Goal: Task Accomplishment & Management: Manage account settings

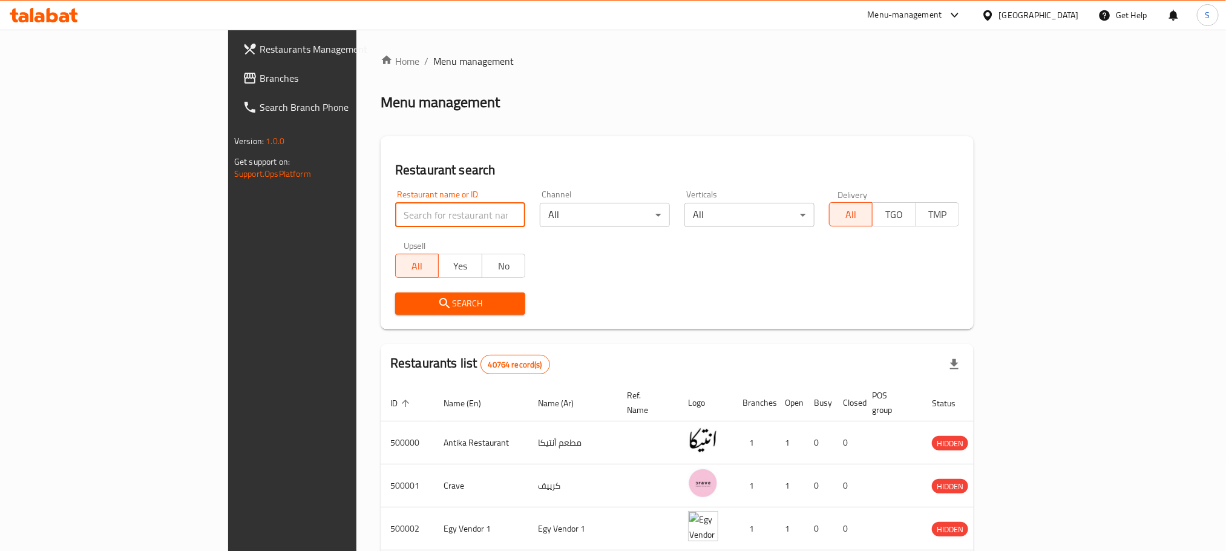
click at [396, 213] on input "search" at bounding box center [460, 215] width 130 height 24
click at [395, 211] on input "search" at bounding box center [460, 215] width 130 height 24
paste input "702212"
type input "702212"
click button "Search" at bounding box center [460, 303] width 130 height 22
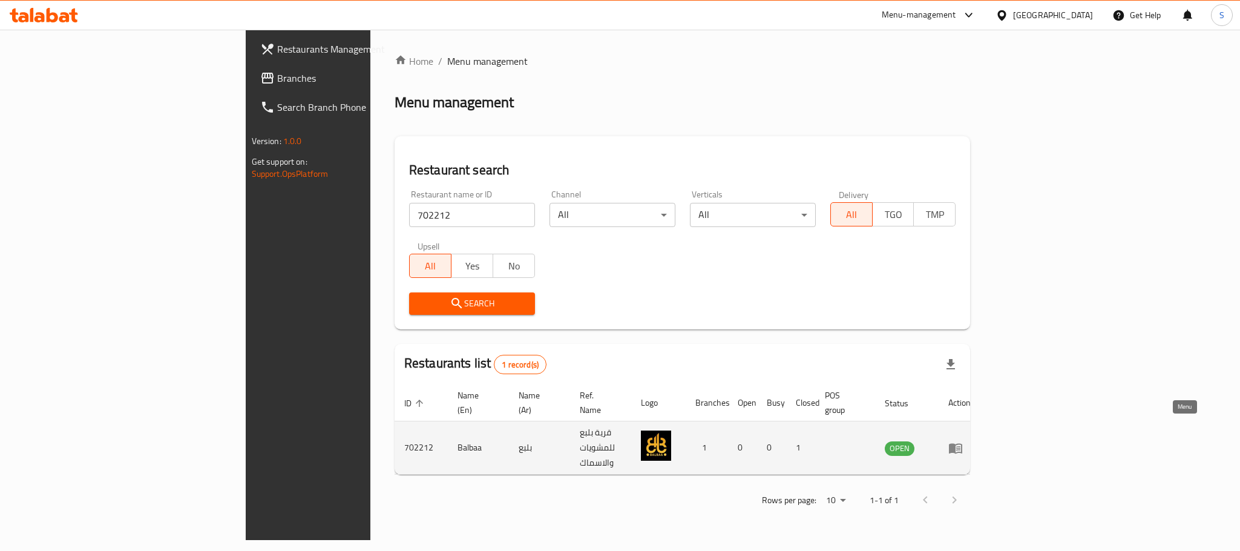
click at [962, 443] on icon "enhanced table" at bounding box center [955, 448] width 13 height 10
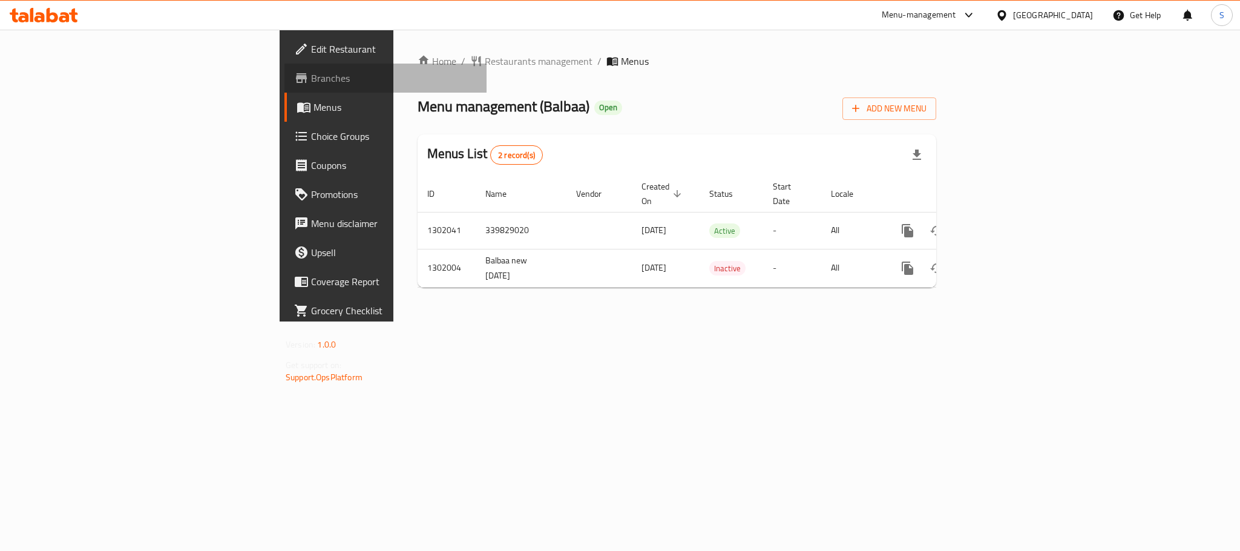
click at [311, 76] on span "Branches" at bounding box center [394, 78] width 166 height 15
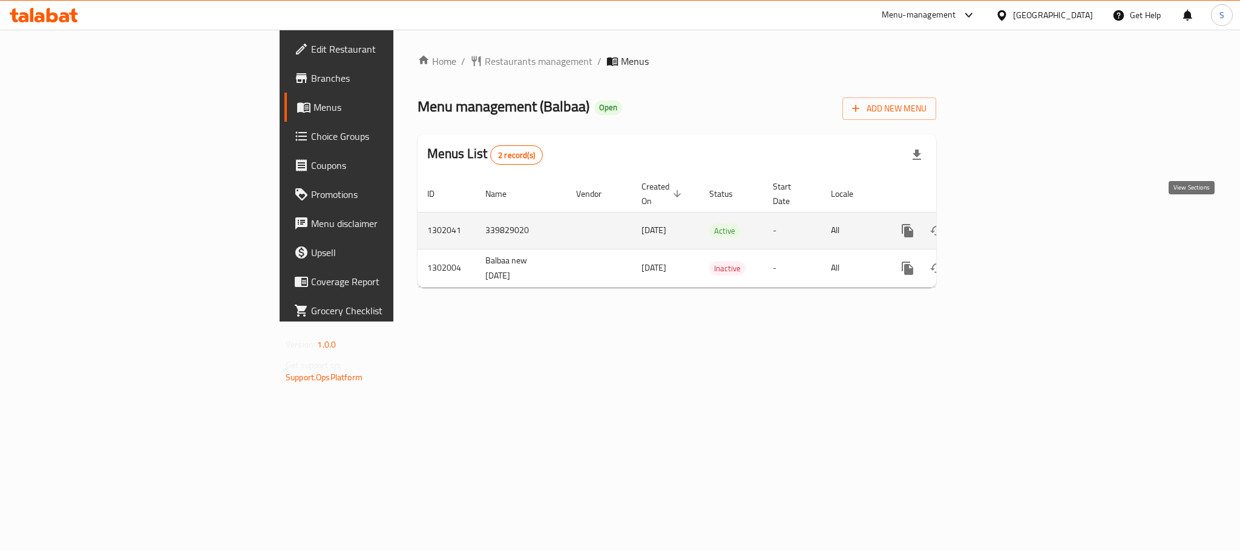
click at [1002, 223] on icon "enhanced table" at bounding box center [995, 230] width 15 height 15
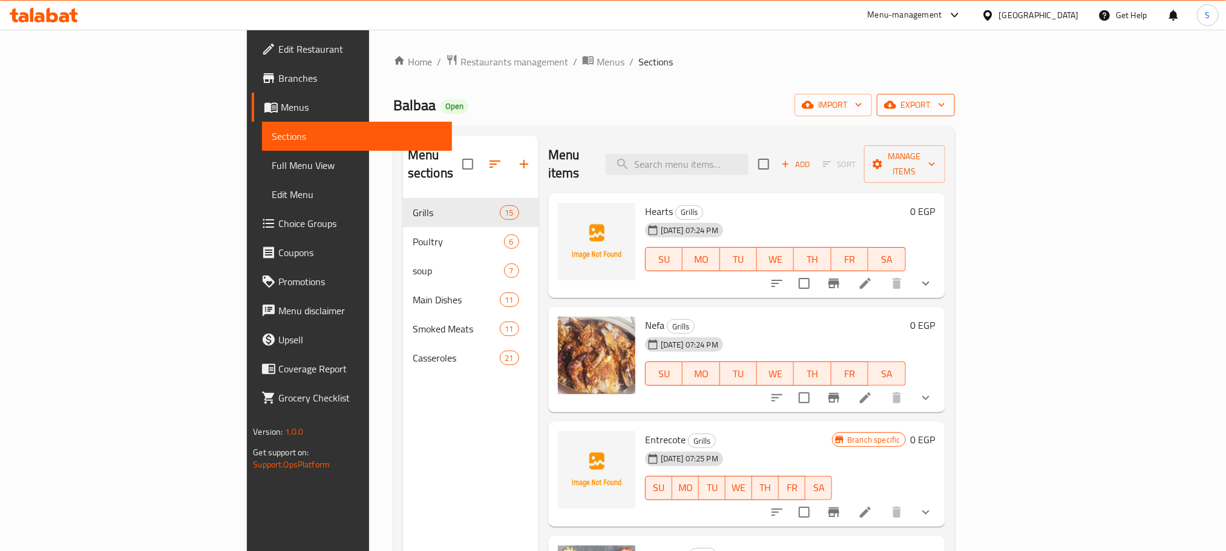
click at [945, 99] on span "export" at bounding box center [915, 104] width 59 height 15
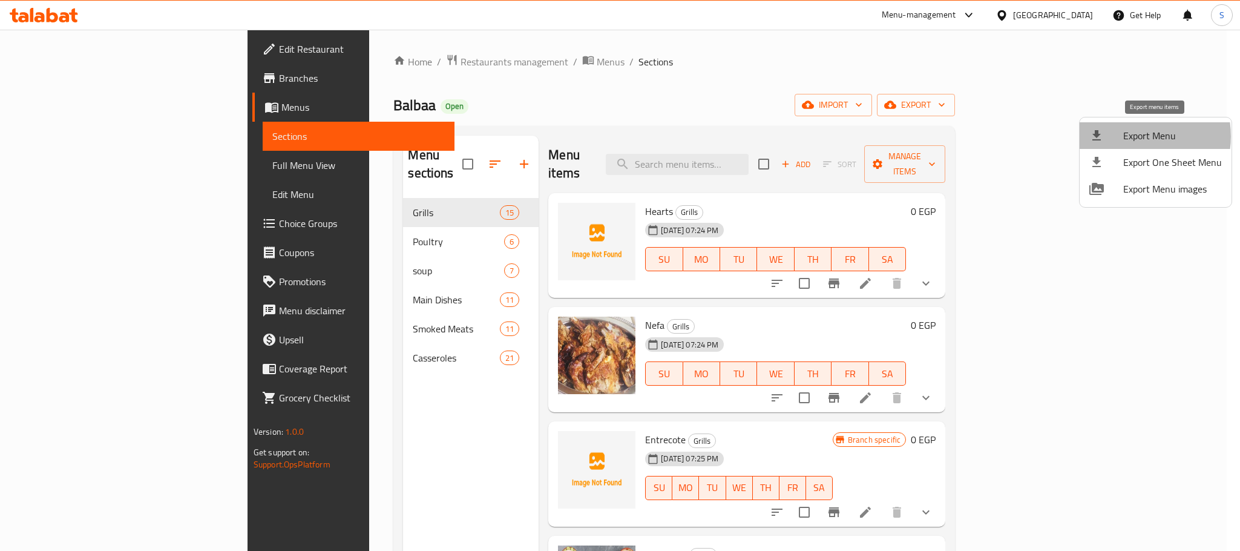
click at [1132, 136] on span "Export Menu" at bounding box center [1172, 135] width 99 height 15
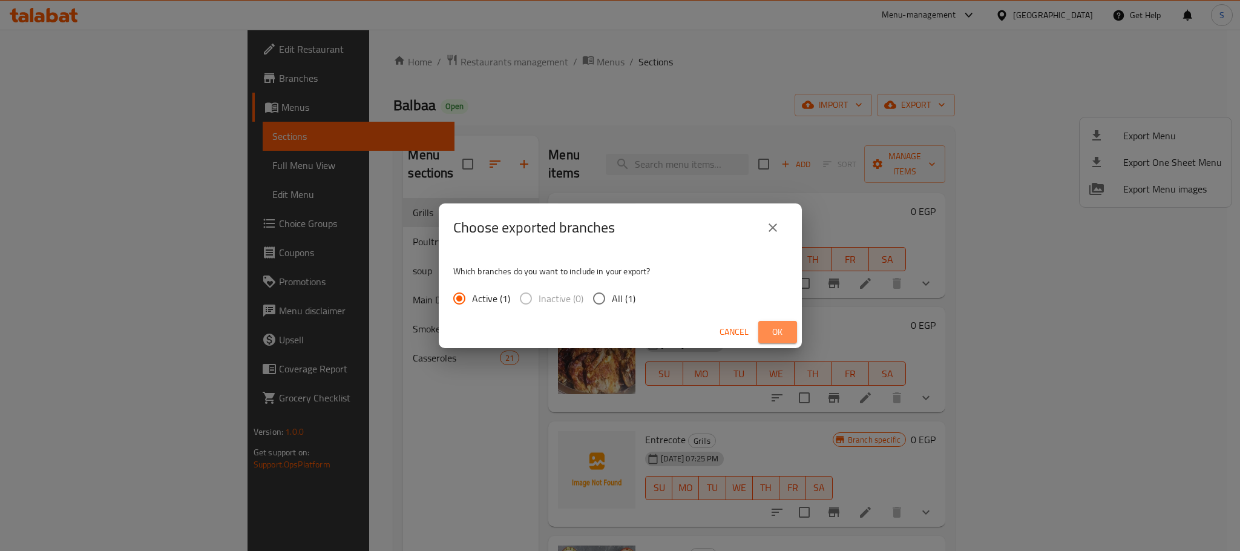
click at [776, 340] on button "Ok" at bounding box center [777, 332] width 39 height 22
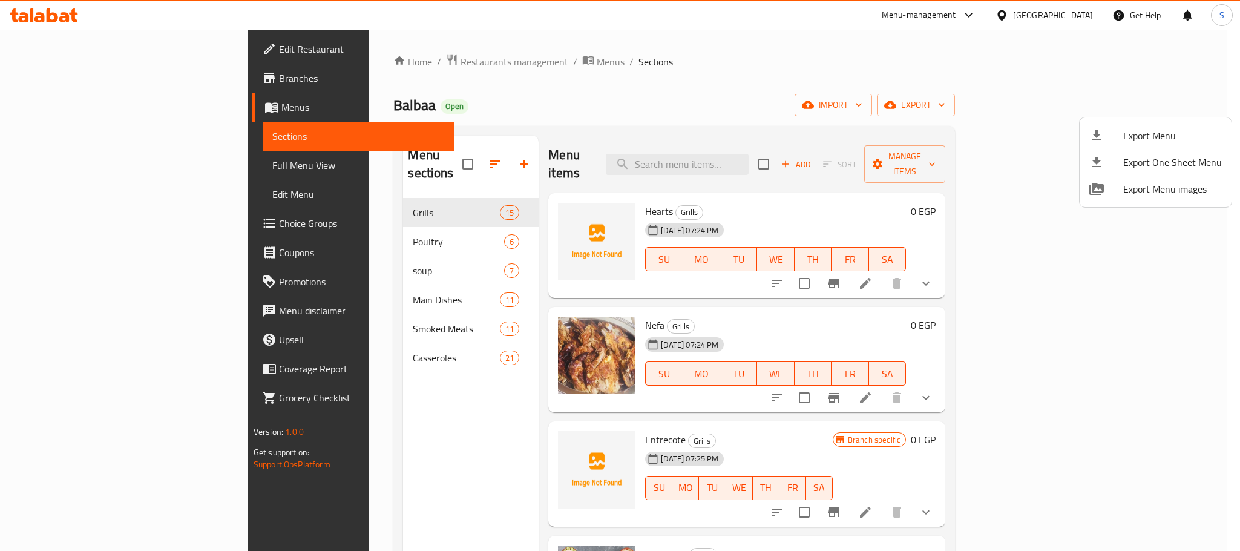
click at [73, 79] on div at bounding box center [620, 275] width 1240 height 551
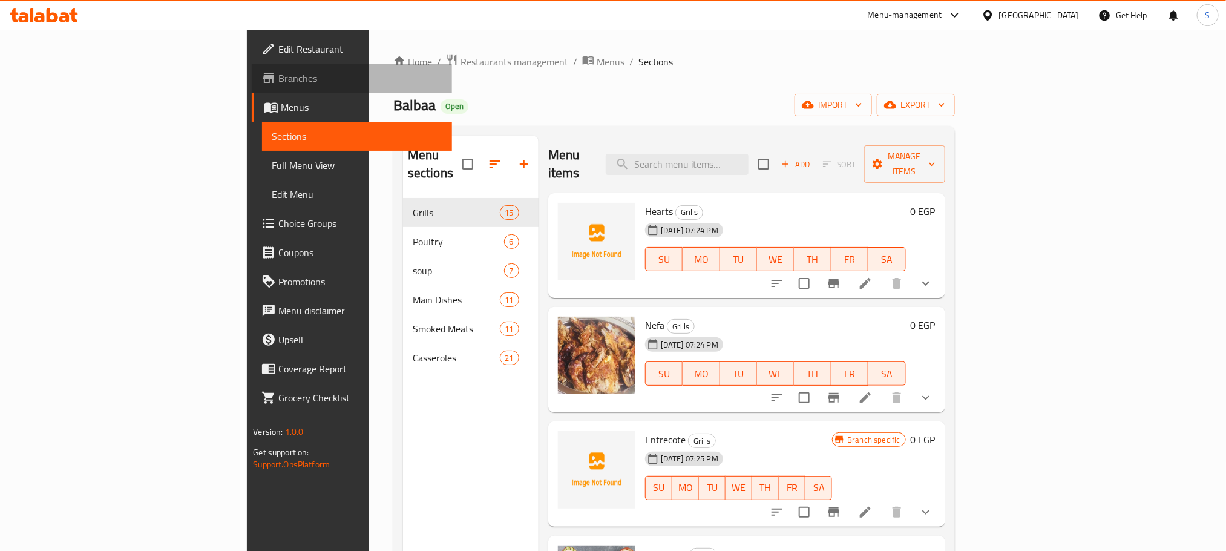
click at [278, 79] on span "Branches" at bounding box center [359, 78] width 163 height 15
click at [272, 160] on span "Full Menu View" at bounding box center [357, 165] width 170 height 15
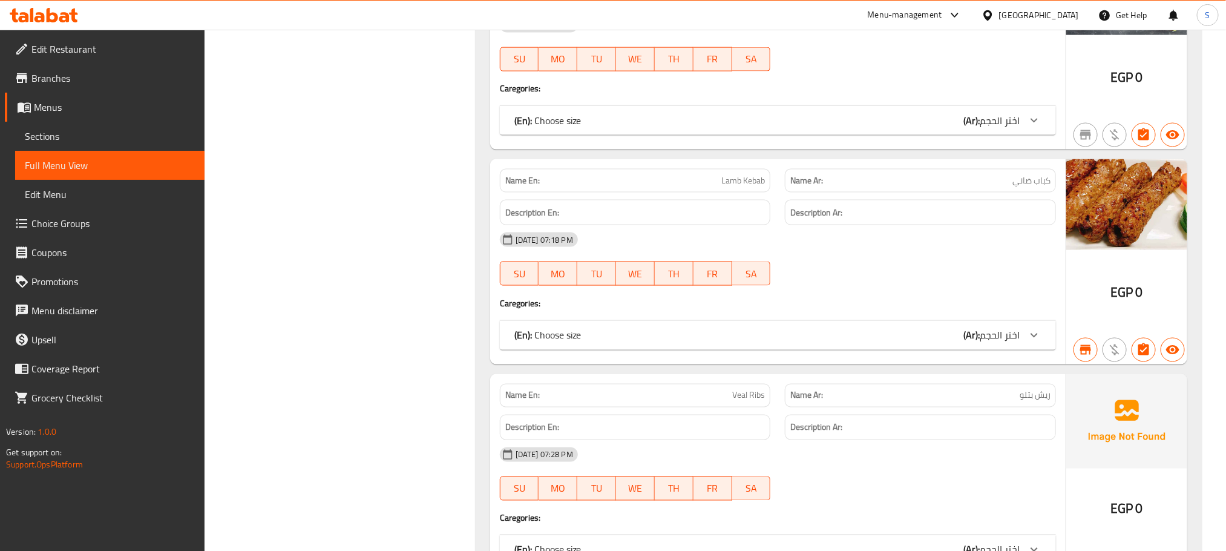
scroll to position [929, 0]
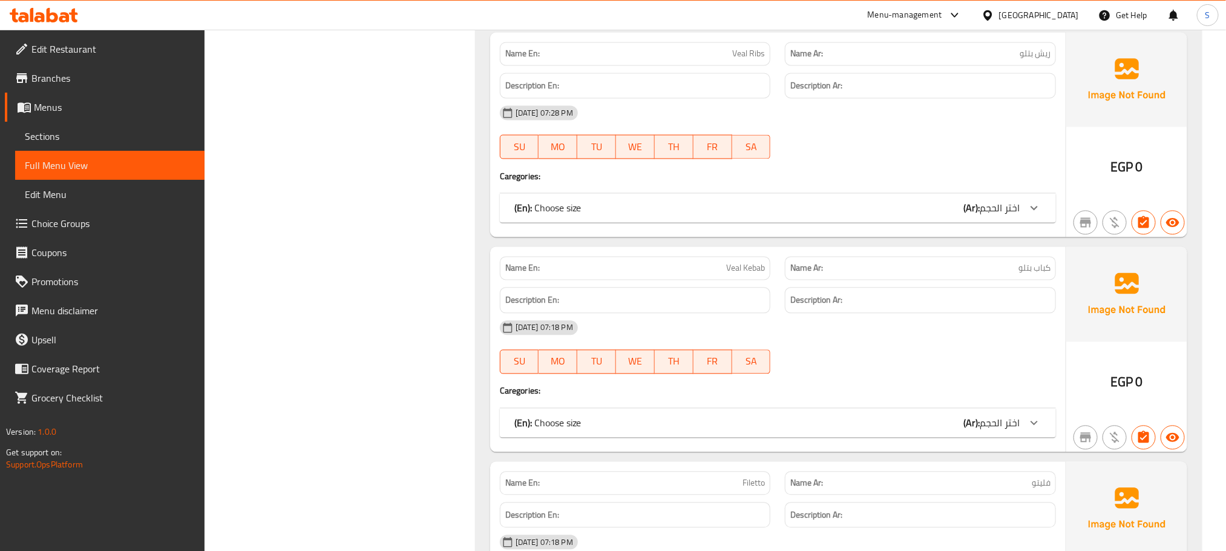
scroll to position [816, 0]
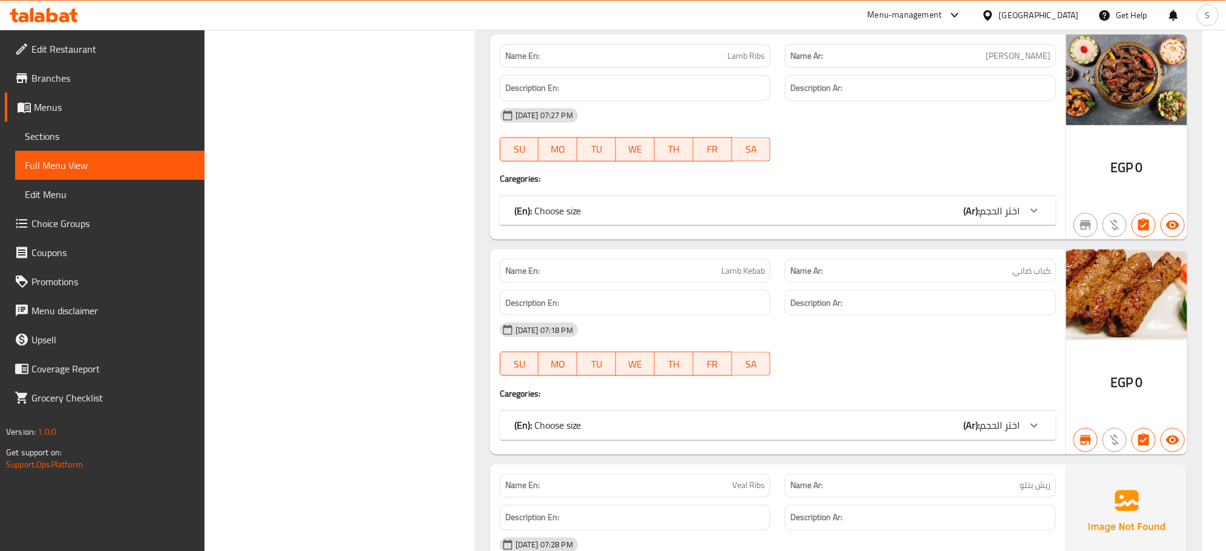
click at [1034, 277] on span "كباب ضاني" at bounding box center [1031, 270] width 38 height 13
copy span "كباب ضاني"
click at [1031, 62] on span "ريش ضاني" at bounding box center [1018, 56] width 65 height 13
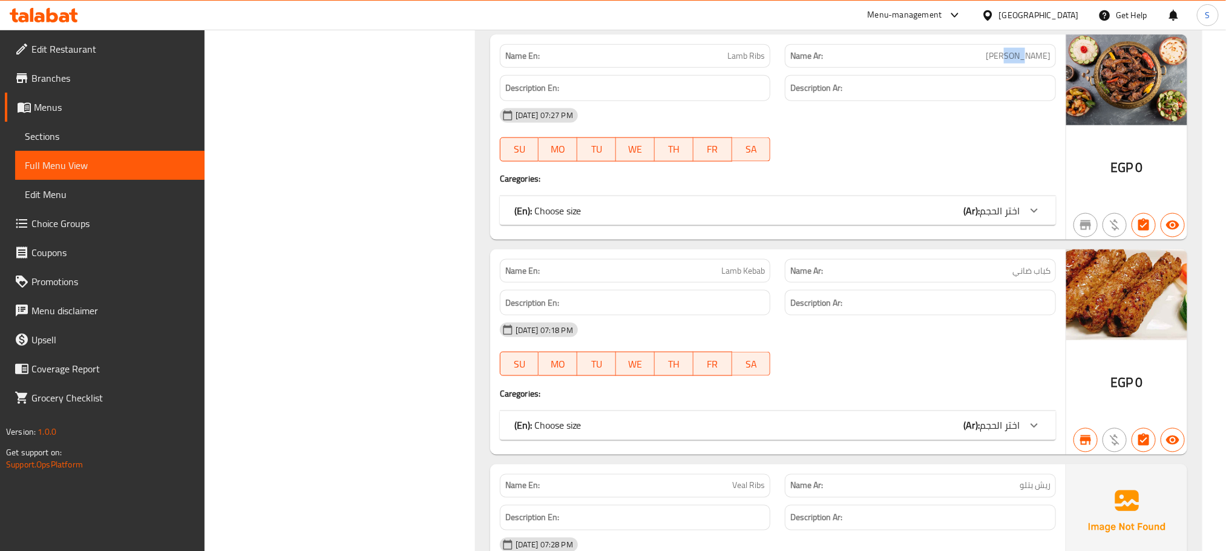
click at [1031, 62] on span "ريش ضاني" at bounding box center [1018, 56] width 65 height 13
copy span "ريش ضاني"
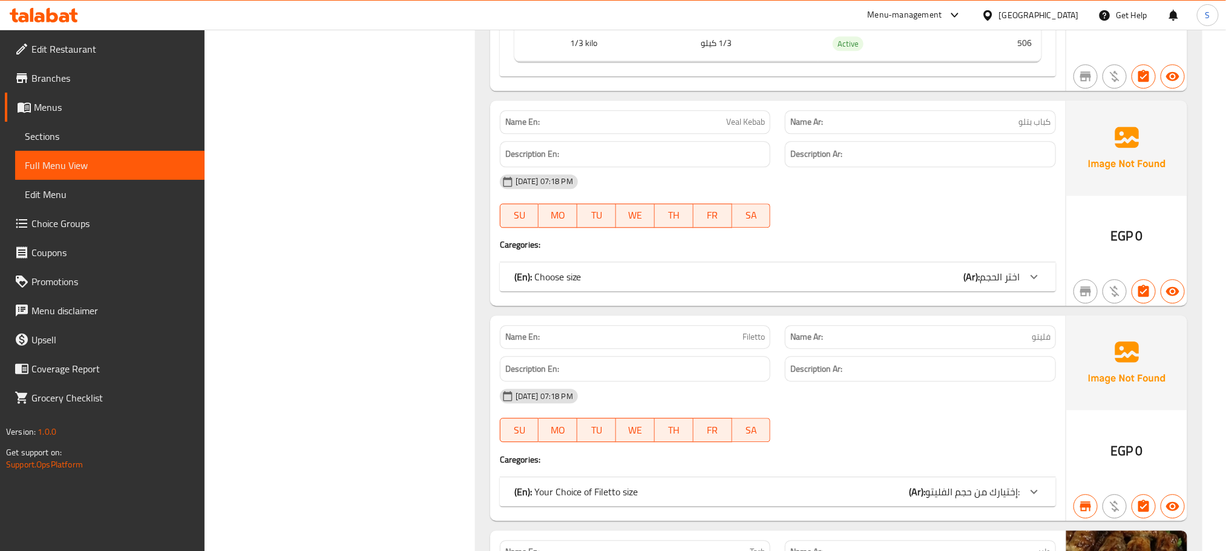
scroll to position [1565, 0]
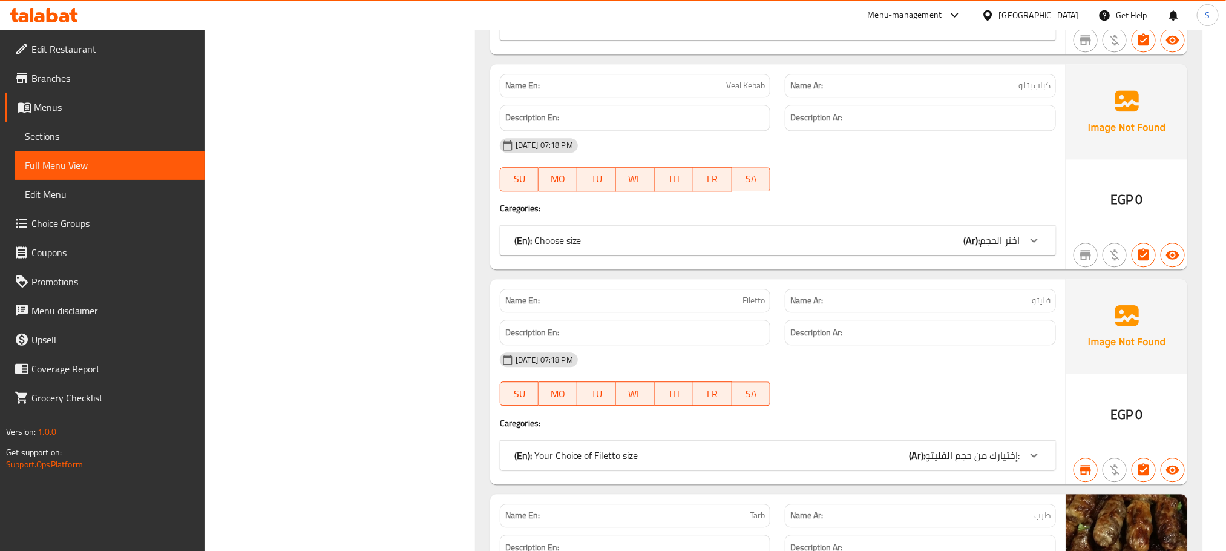
click at [753, 307] on span "Filetto" at bounding box center [753, 300] width 22 height 13
copy span "Filetto"
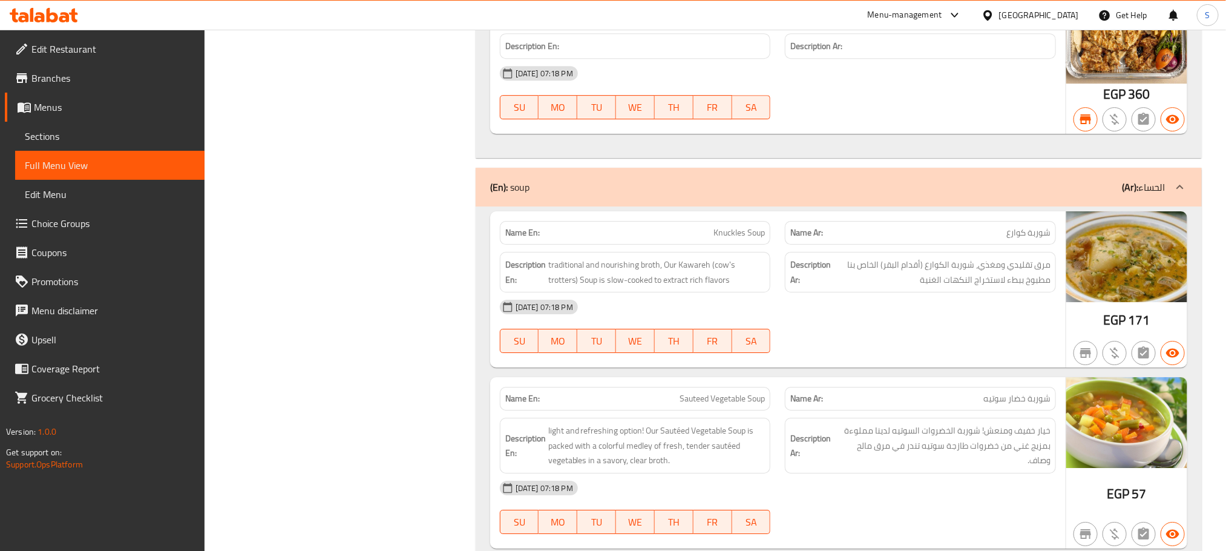
scroll to position [1815, 0]
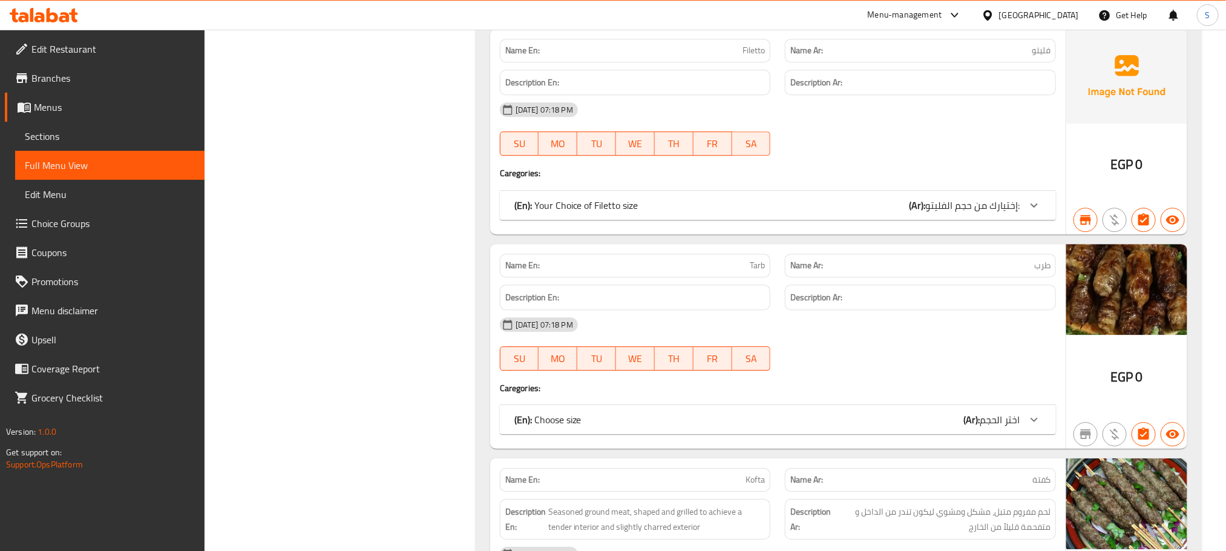
click at [754, 272] on span "Tarb" at bounding box center [757, 265] width 15 height 13
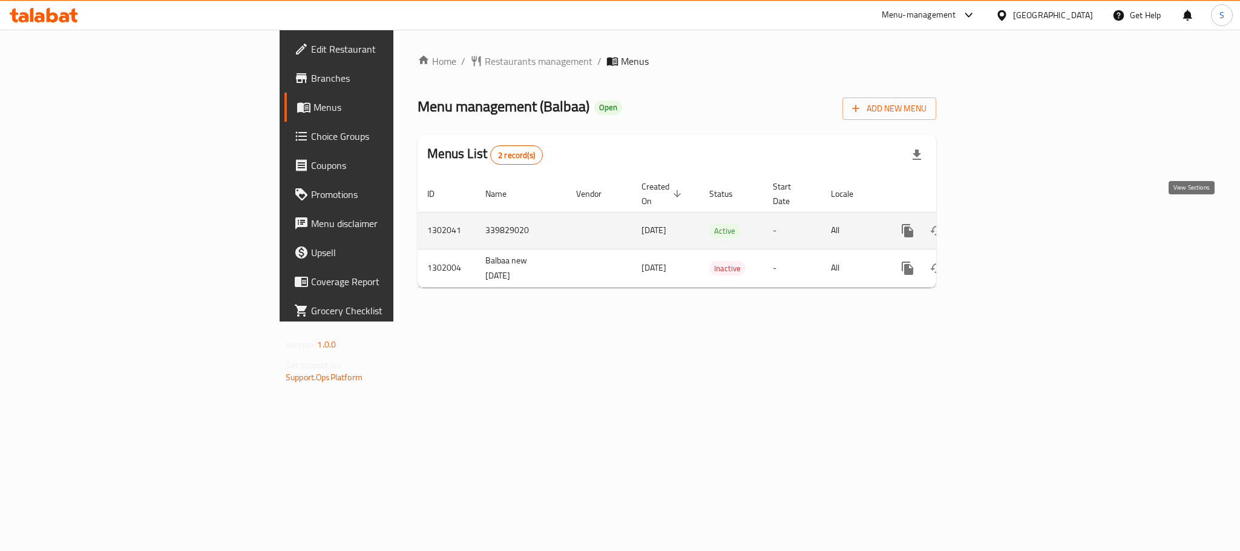
click at [1000, 225] on icon "enhanced table" at bounding box center [994, 230] width 11 height 11
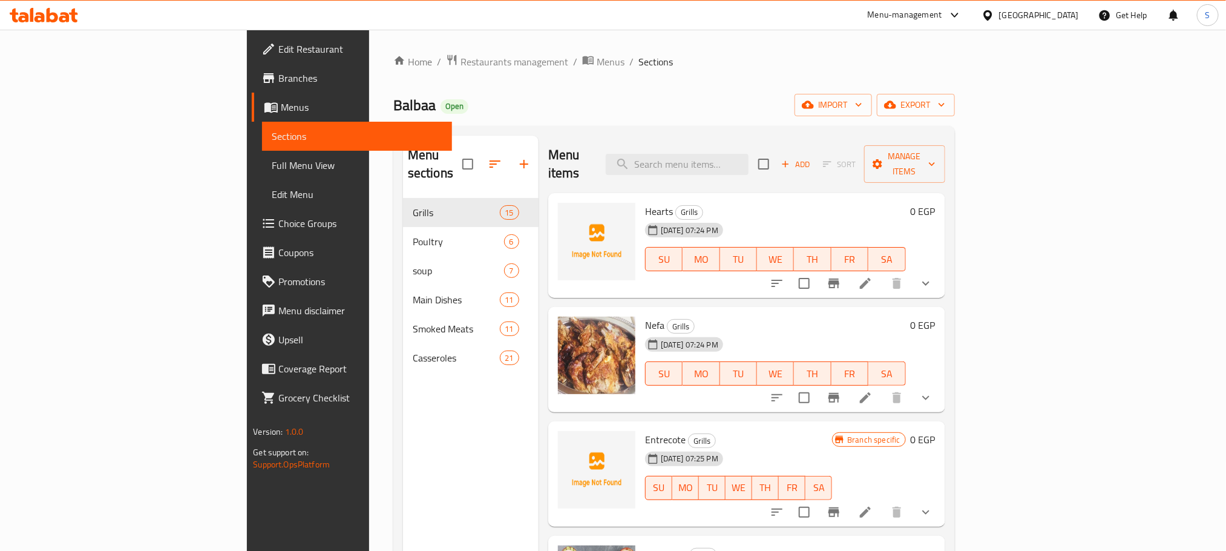
click at [635, 111] on div "Balbaa Open import export" at bounding box center [674, 105] width 562 height 22
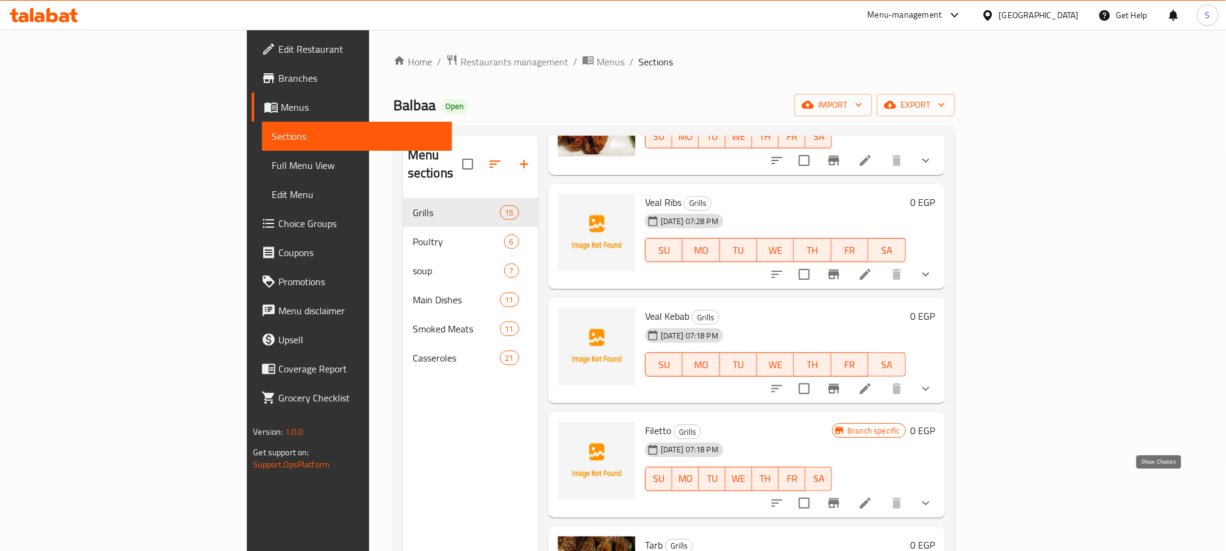
click at [929, 500] on icon "show more" at bounding box center [925, 502] width 7 height 4
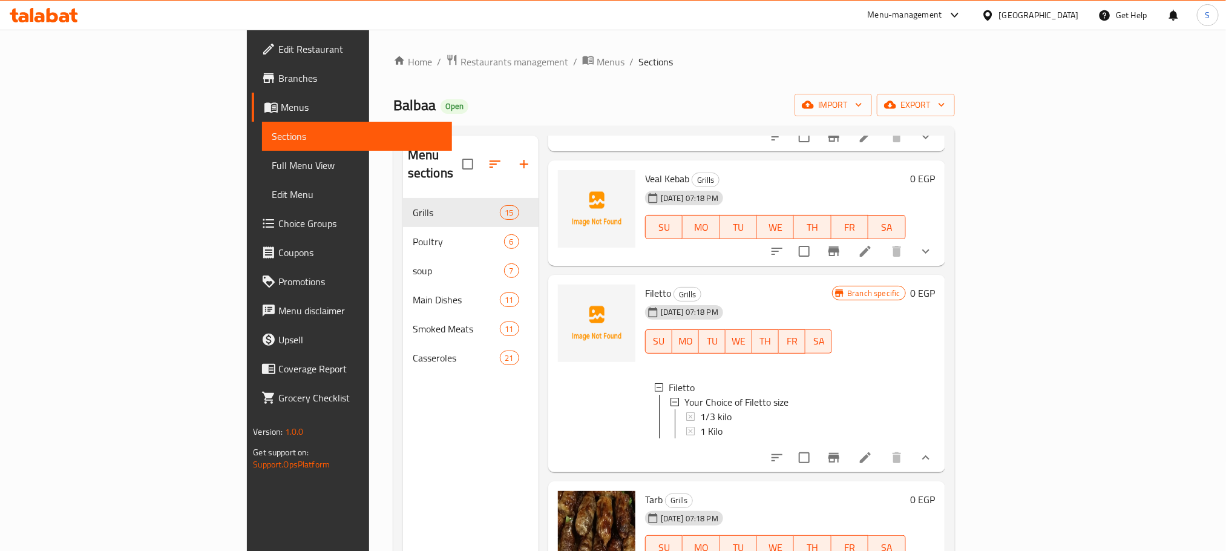
scroll to position [765, 0]
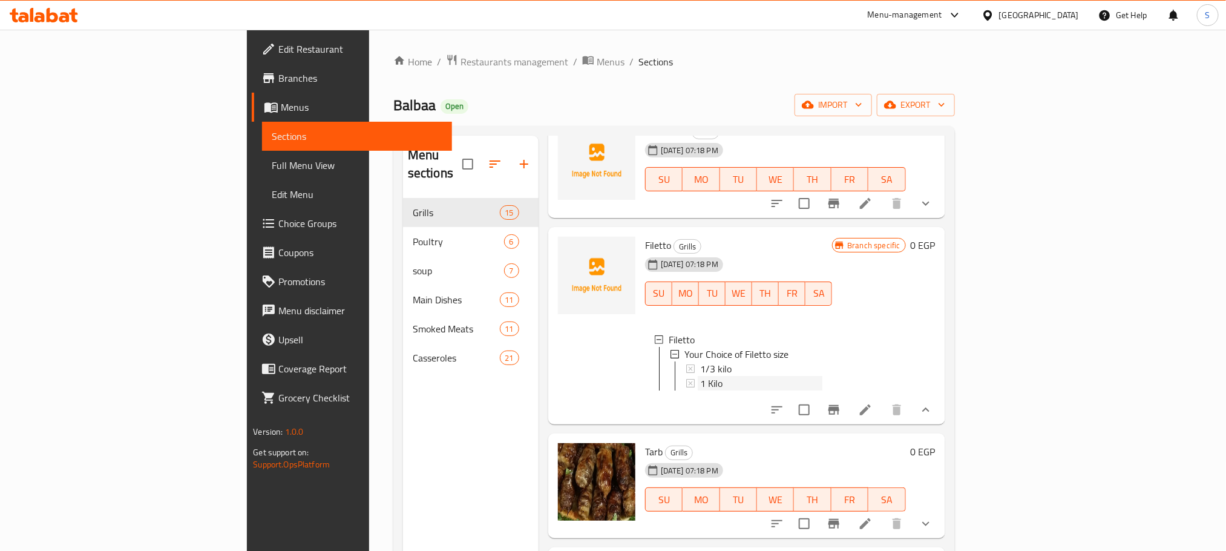
click at [700, 376] on span "1 Kilo" at bounding box center [711, 383] width 22 height 15
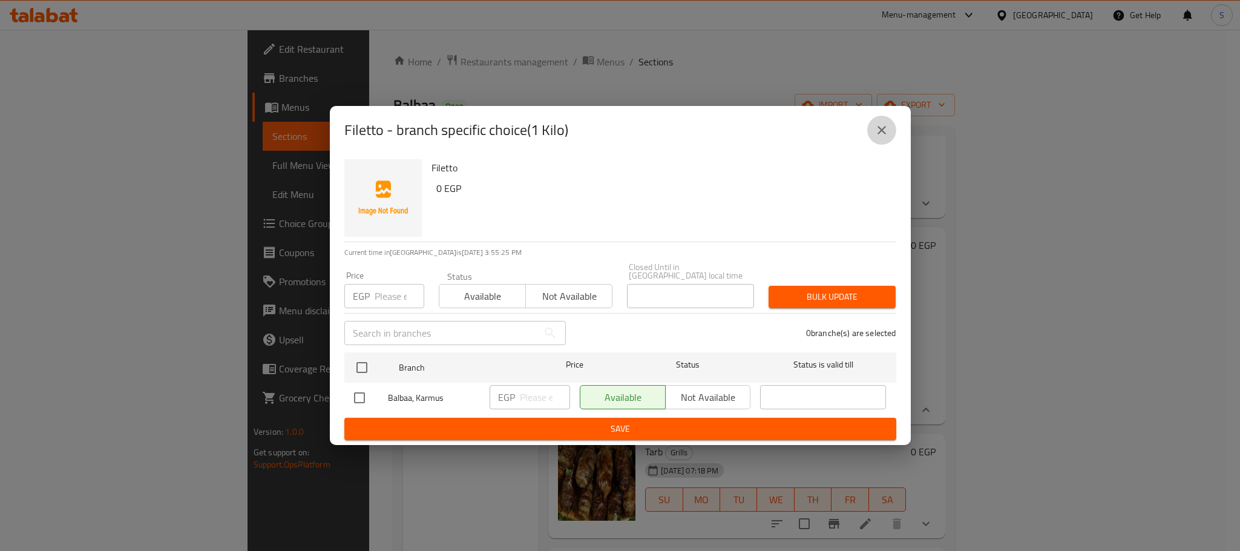
click at [884, 126] on button "close" at bounding box center [881, 130] width 29 height 29
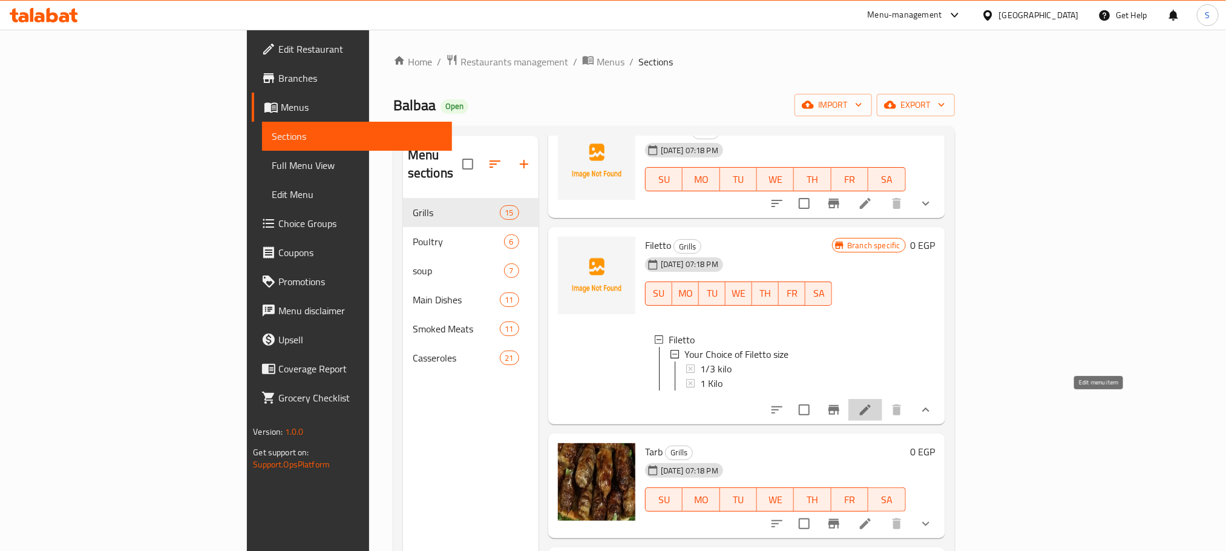
click at [873, 405] on icon at bounding box center [865, 409] width 15 height 15
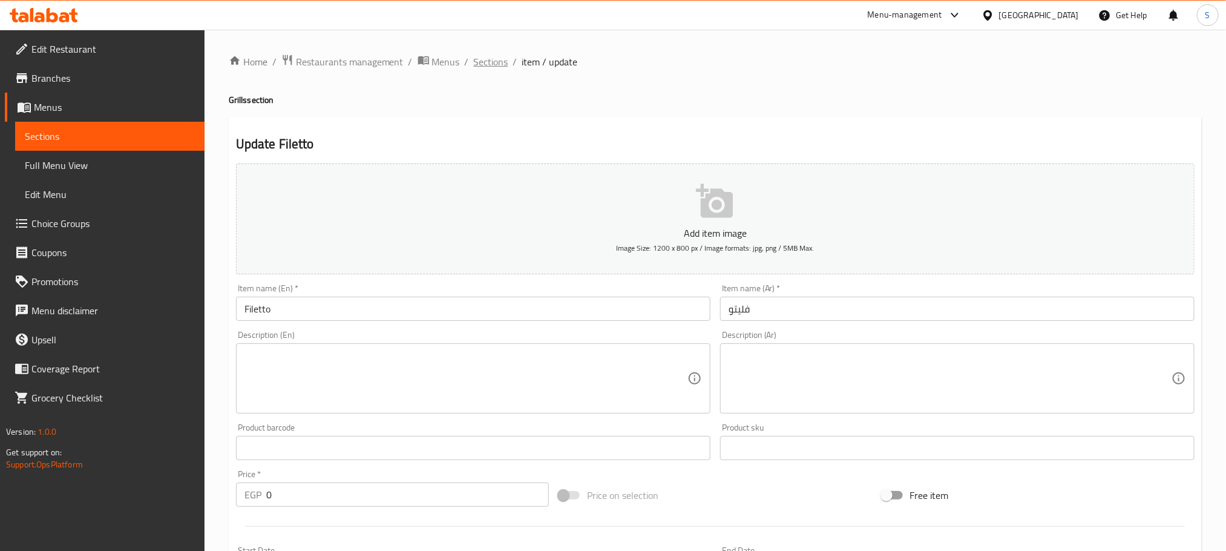
click at [487, 66] on span "Sections" at bounding box center [491, 61] width 34 height 15
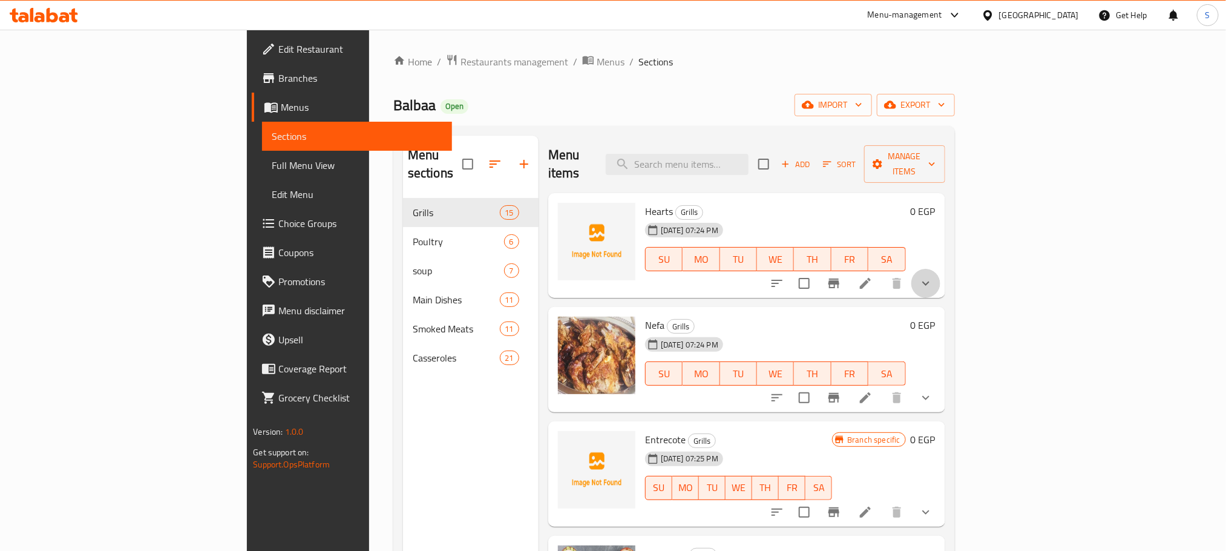
click at [940, 269] on button "show more" at bounding box center [925, 283] width 29 height 29
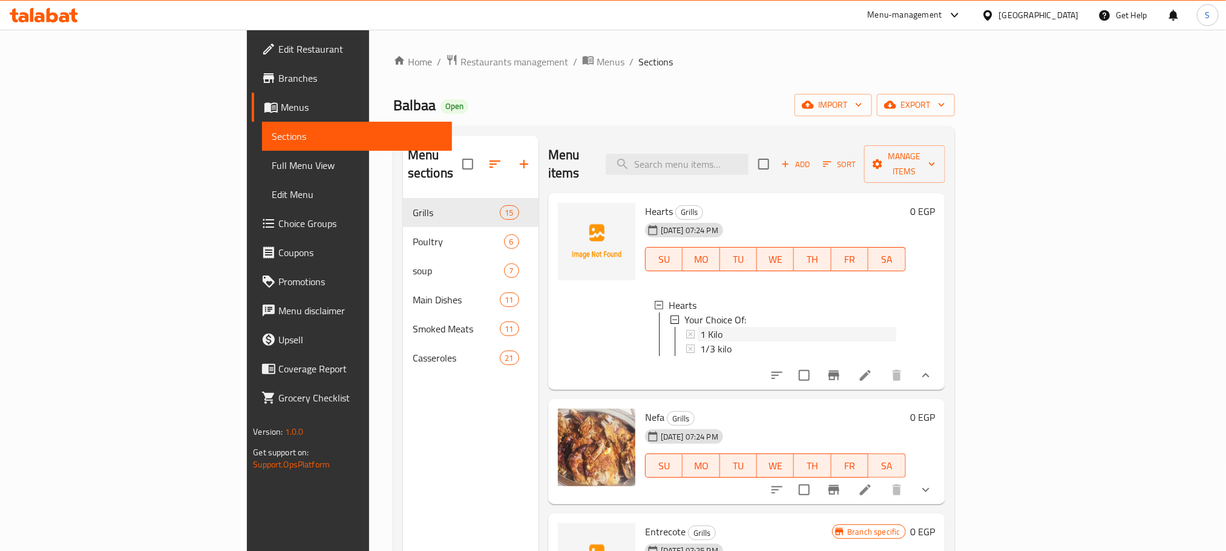
click at [700, 327] on span "1 Kilo" at bounding box center [711, 334] width 22 height 15
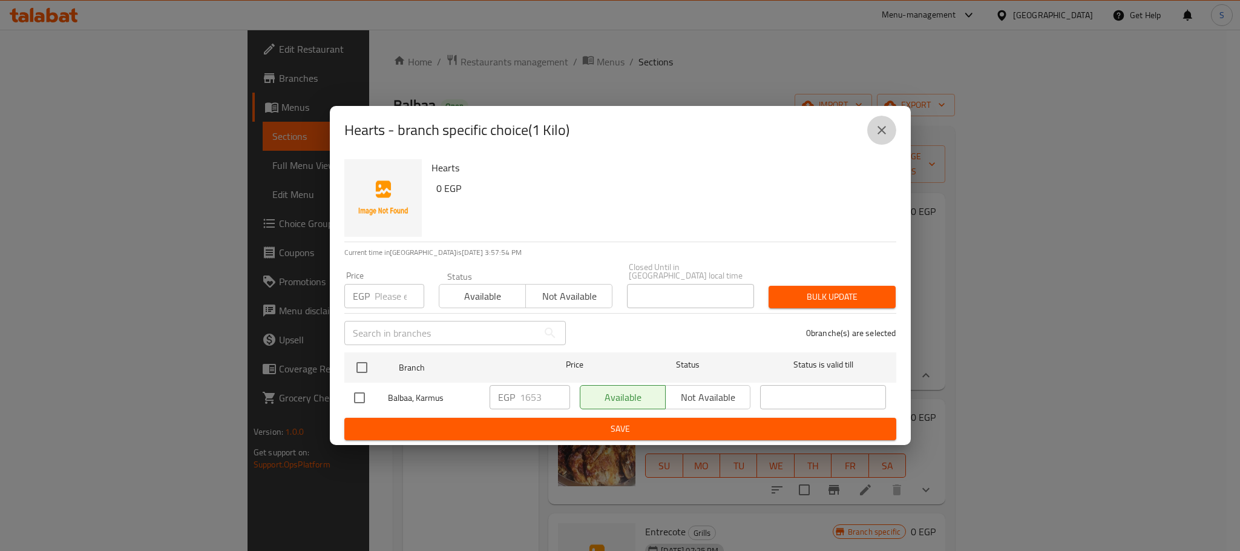
click at [879, 133] on icon "close" at bounding box center [881, 130] width 8 height 8
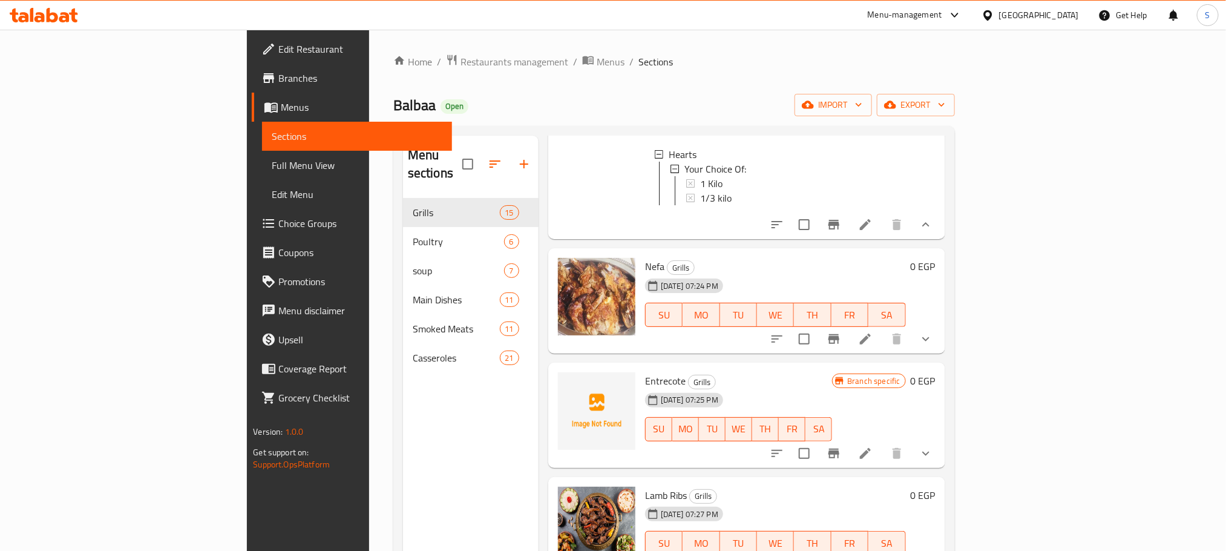
scroll to position [195, 0]
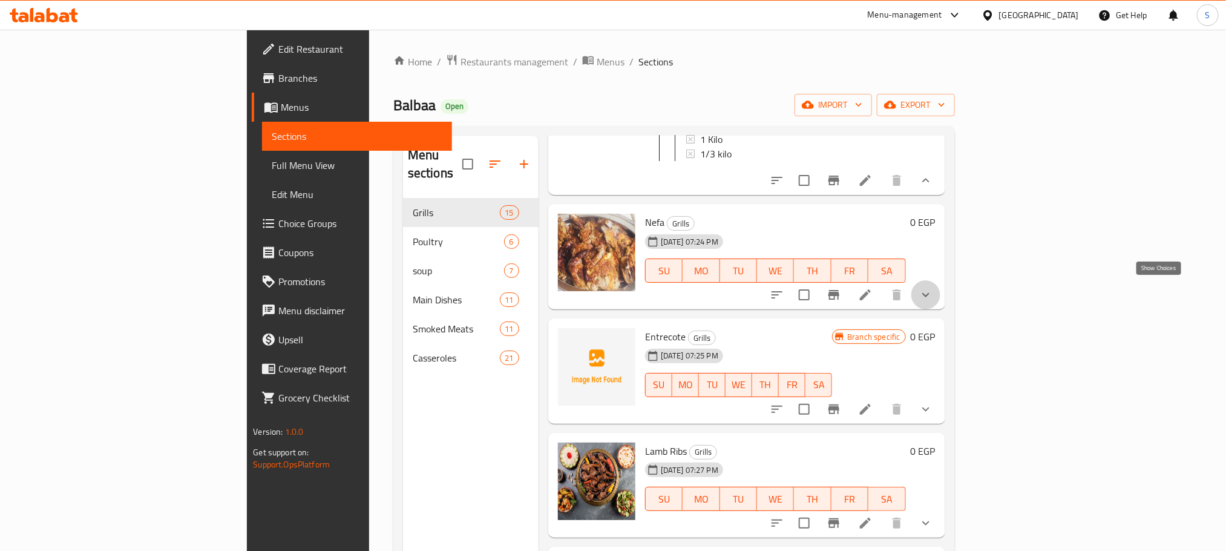
click at [933, 292] on icon "show more" at bounding box center [926, 294] width 15 height 15
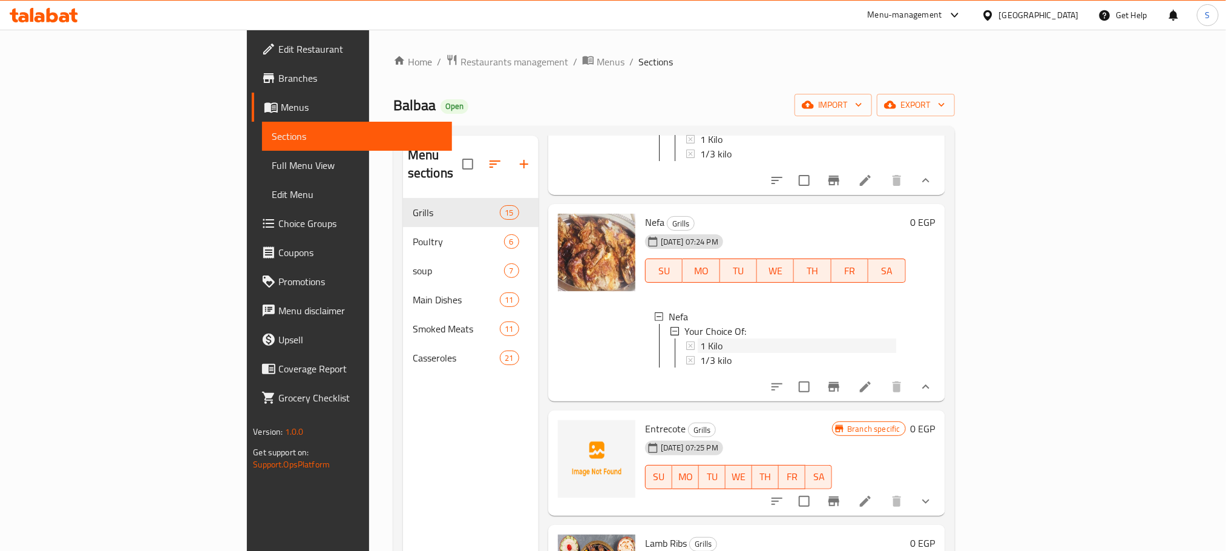
click at [746, 346] on div "1 Kilo" at bounding box center [798, 345] width 196 height 15
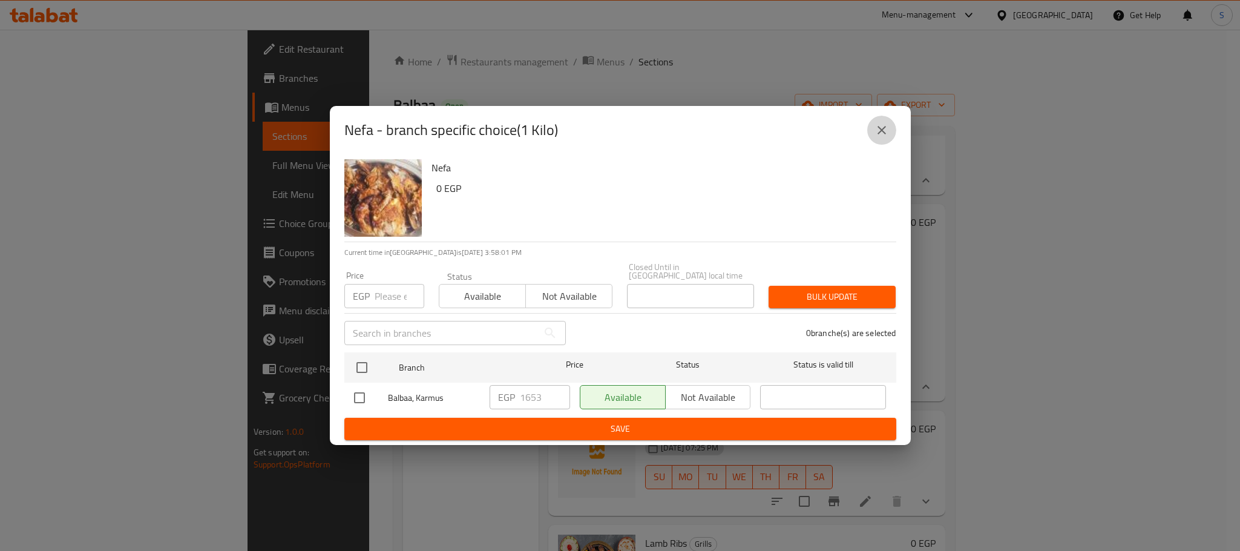
click at [884, 131] on icon "close" at bounding box center [881, 130] width 8 height 8
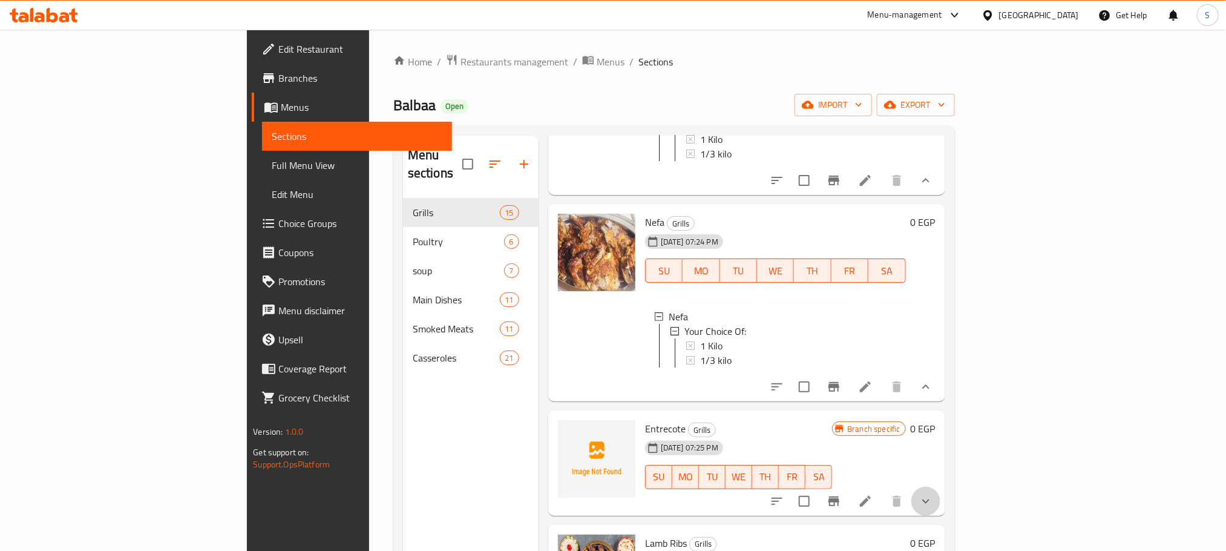
click at [940, 508] on button "show more" at bounding box center [925, 501] width 29 height 29
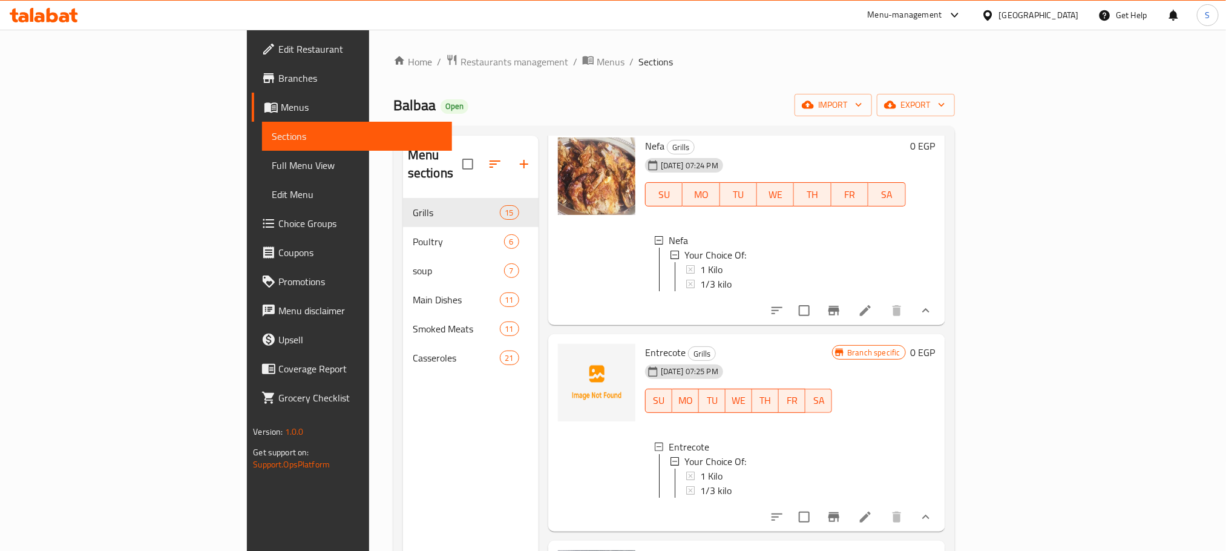
scroll to position [378, 0]
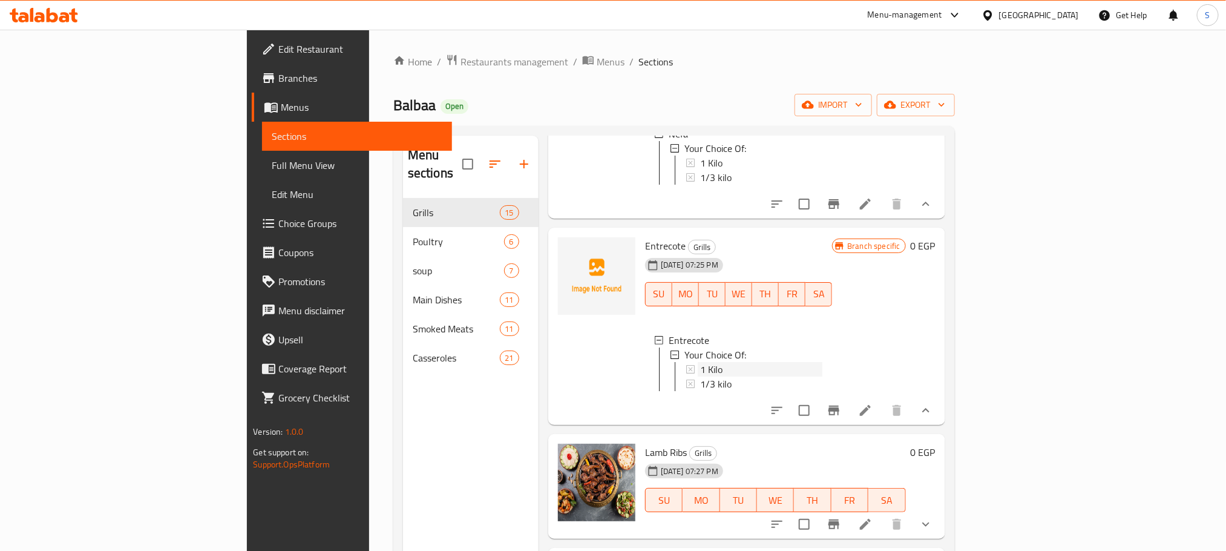
click at [700, 375] on span "1 Kilo" at bounding box center [711, 369] width 22 height 15
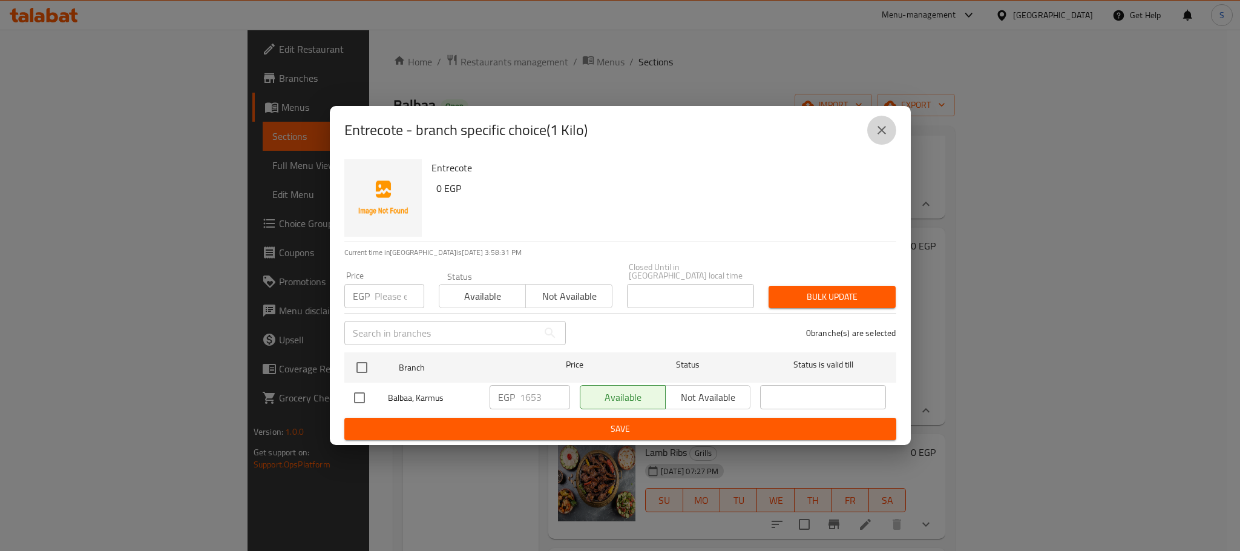
click at [880, 129] on icon "close" at bounding box center [881, 130] width 15 height 15
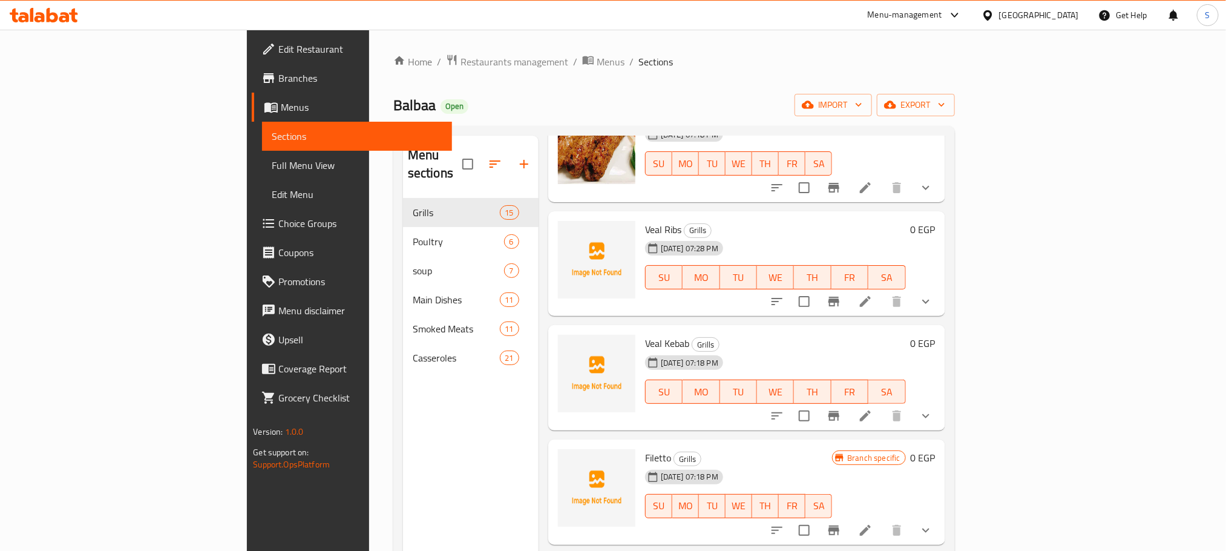
scroll to position [169, 0]
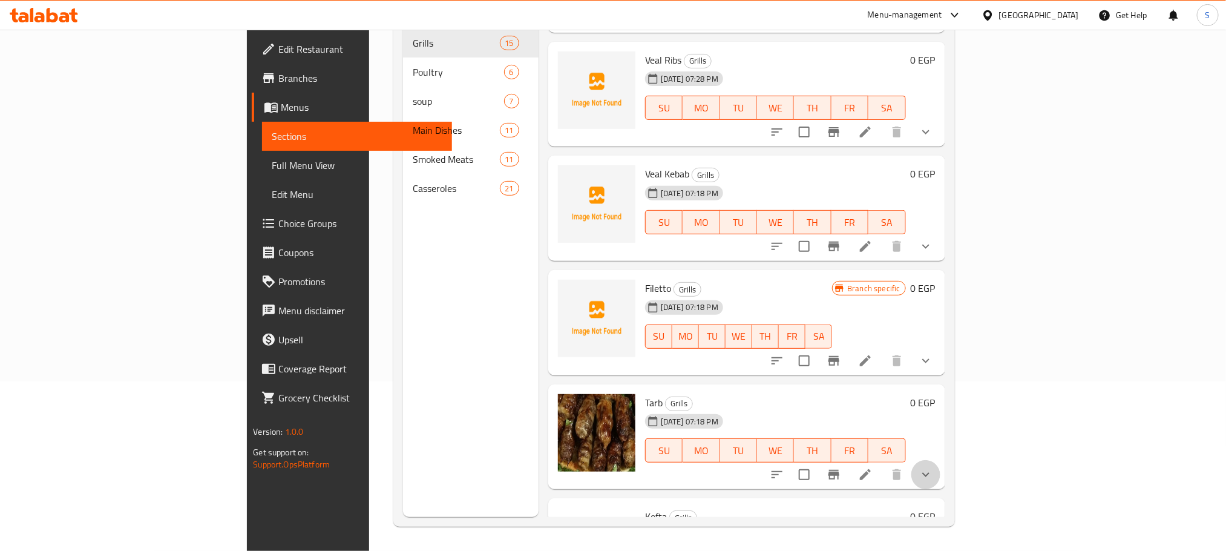
click at [940, 489] on button "show more" at bounding box center [925, 474] width 29 height 29
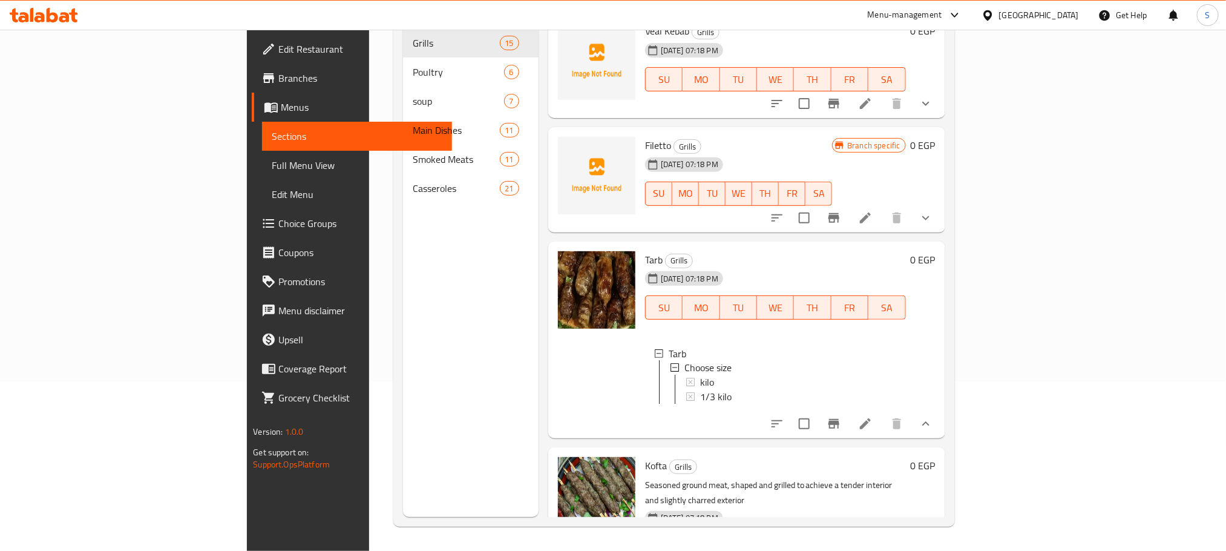
scroll to position [1059, 0]
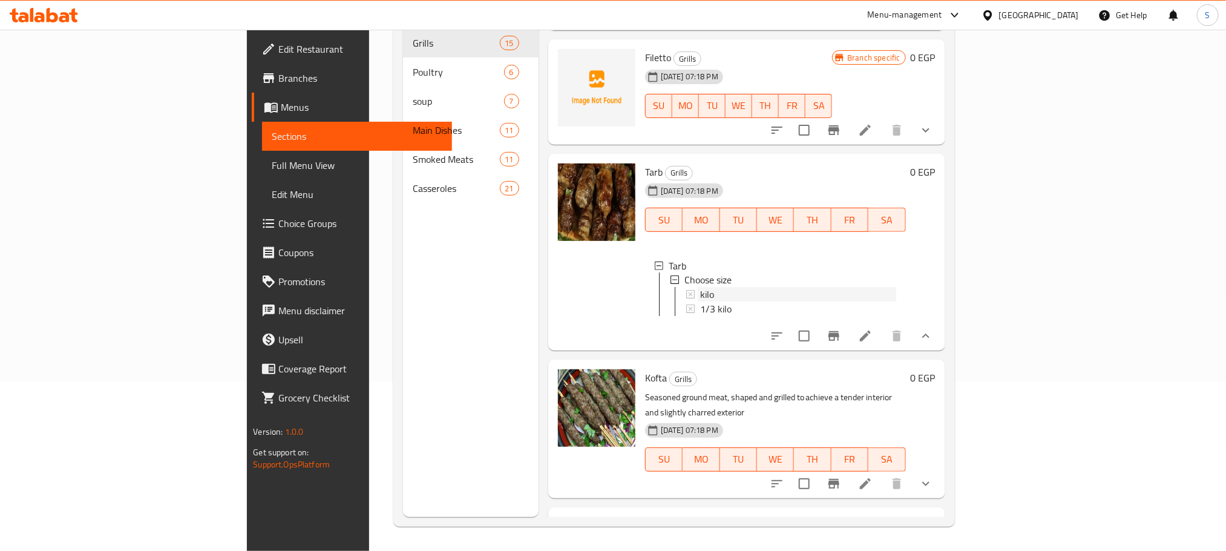
click at [700, 302] on span "kilo" at bounding box center [707, 294] width 14 height 15
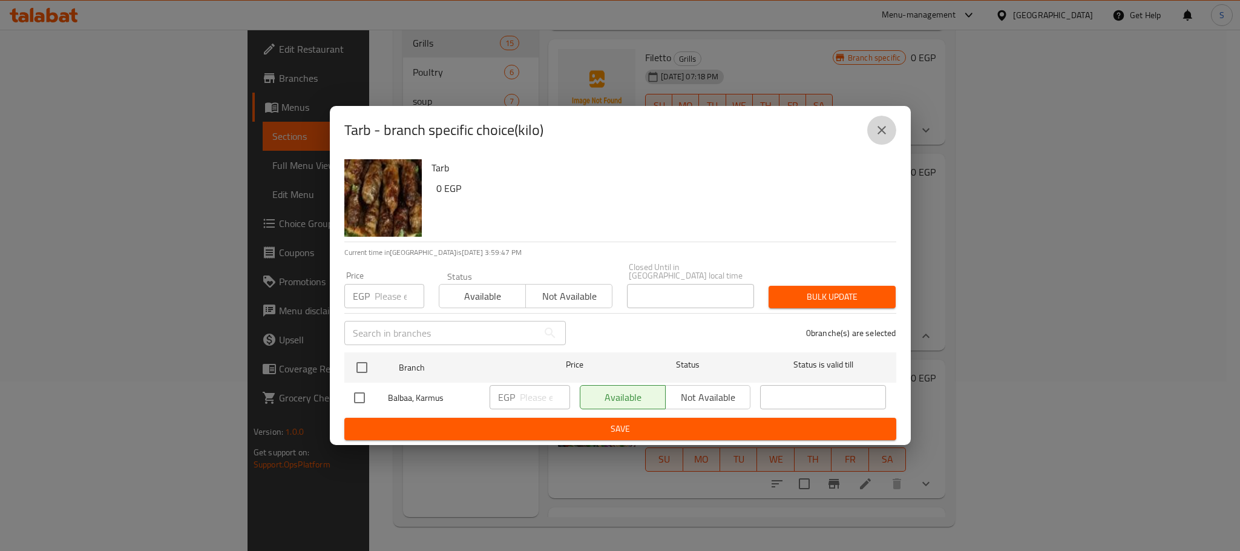
click at [886, 133] on icon "close" at bounding box center [881, 130] width 15 height 15
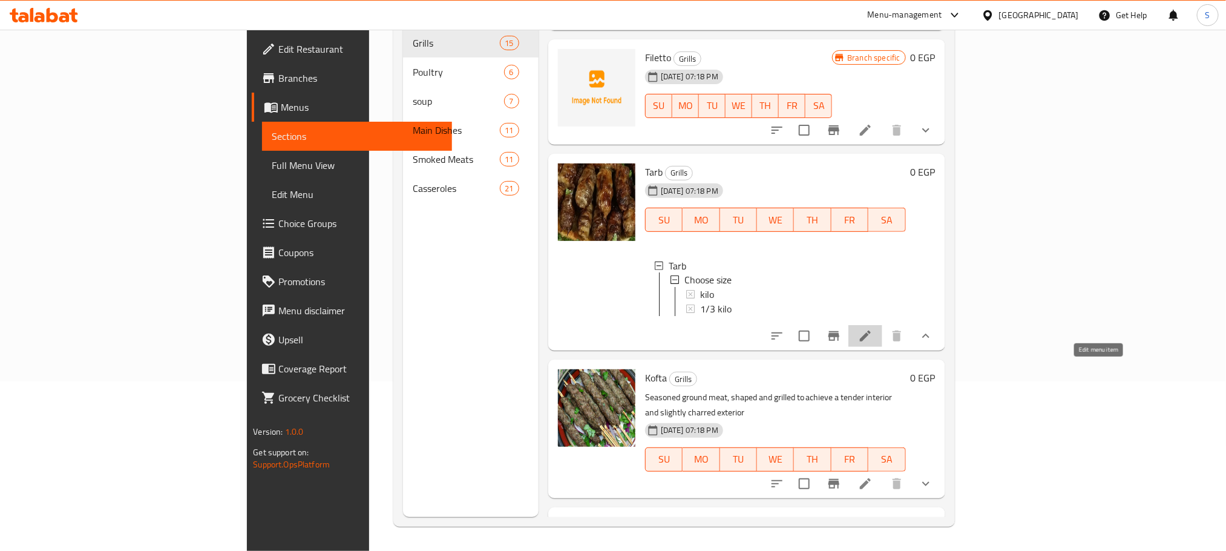
click at [871, 341] on icon at bounding box center [865, 335] width 11 height 11
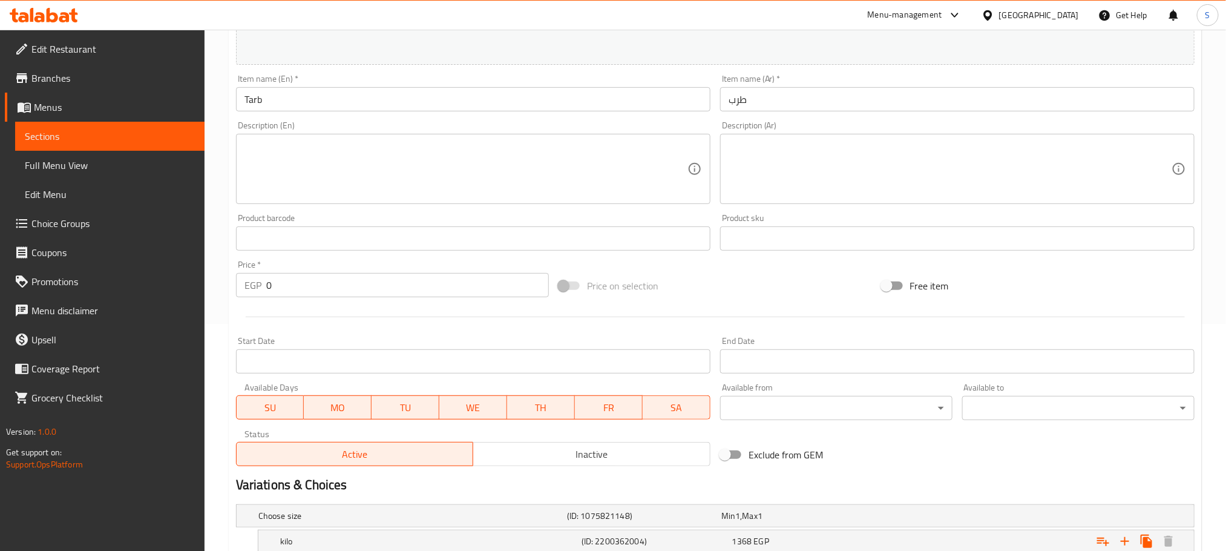
scroll to position [350, 0]
